Goal: Information Seeking & Learning: Learn about a topic

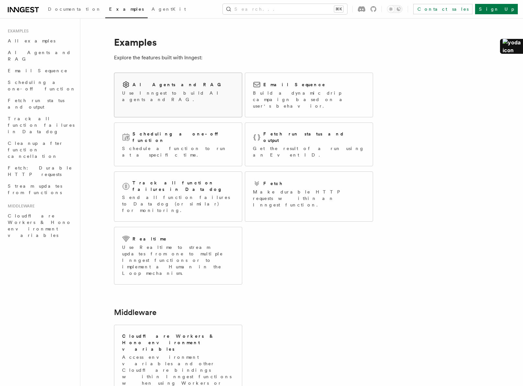
click at [153, 95] on p "Use Inngest to build AI agents and RAG." at bounding box center [178, 96] width 112 height 13
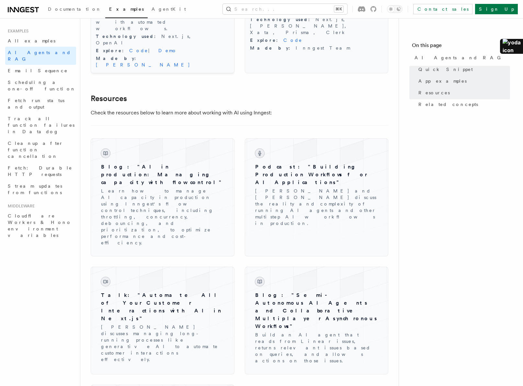
scroll to position [843, 0]
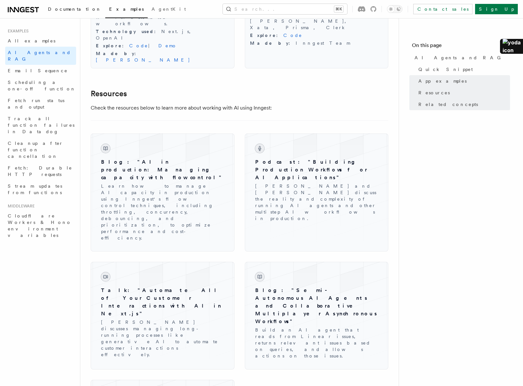
click at [63, 5] on link "Documentation" at bounding box center [74, 10] width 61 height 16
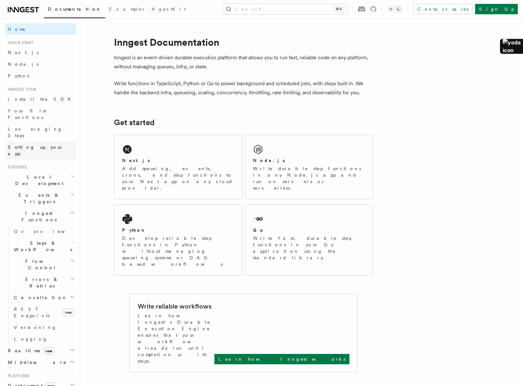
click at [47, 144] on span "Setting up your app" at bounding box center [42, 150] width 68 height 13
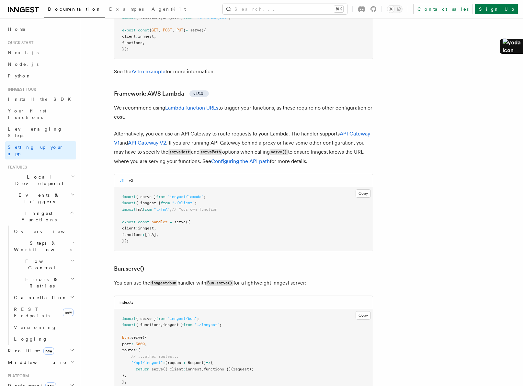
scroll to position [752, 0]
